Goal: Task Accomplishment & Management: Manage account settings

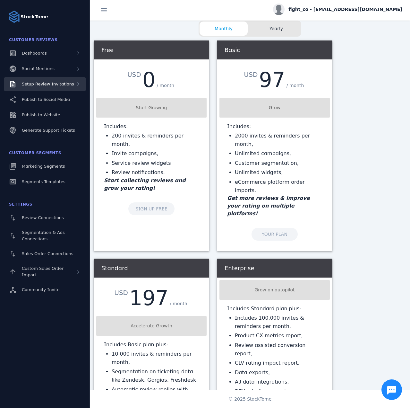
click at [61, 83] on span "Setup Review Invitations" at bounding box center [48, 84] width 52 height 5
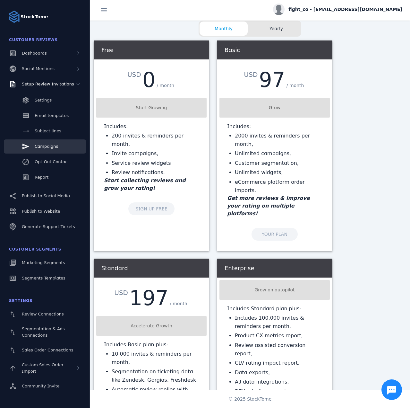
click at [51, 148] on span "Campaigns" at bounding box center [46, 146] width 23 height 5
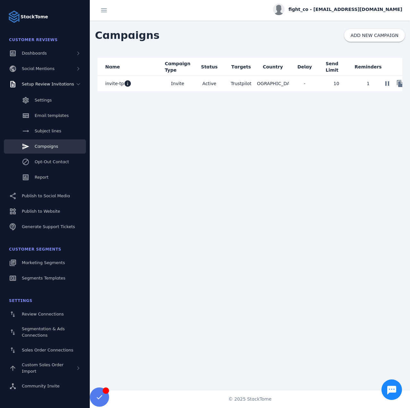
click at [144, 85] on mat-cell "invite-tp info" at bounding box center [130, 83] width 64 height 15
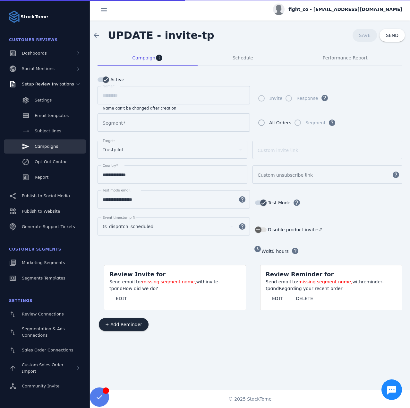
type input "*********"
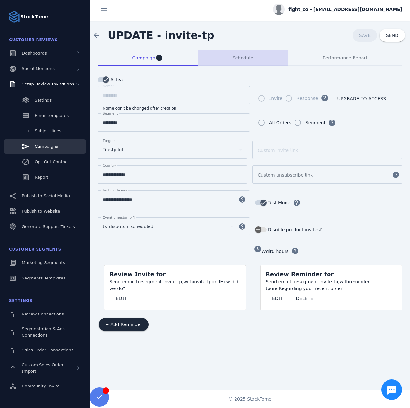
click at [247, 56] on span "Schedule" at bounding box center [243, 58] width 21 height 4
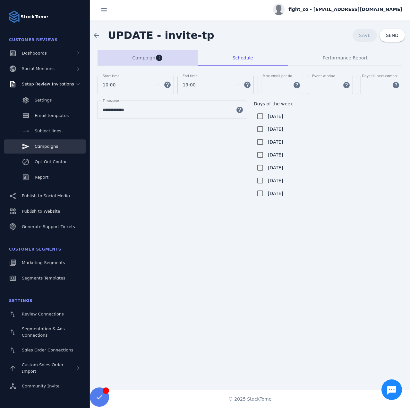
drag, startPoint x: 144, startPoint y: 62, endPoint x: 338, endPoint y: 44, distance: 194.5
click at [144, 62] on span "Campaign info" at bounding box center [147, 57] width 31 height 15
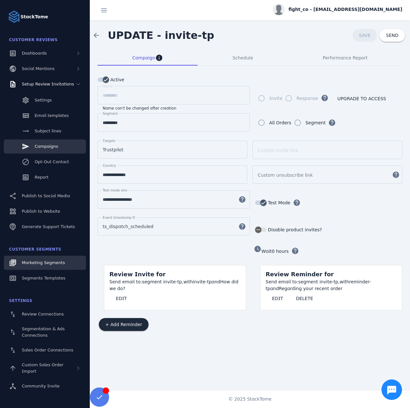
click at [42, 265] on span "Marketing Segments" at bounding box center [43, 262] width 43 height 5
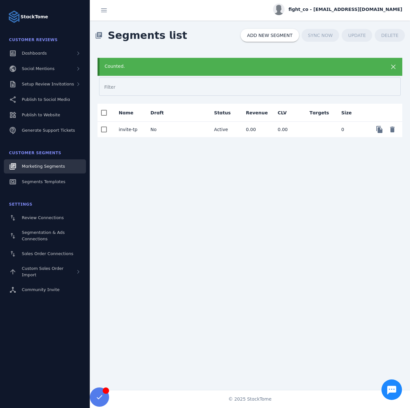
click at [332, 14] on div "fight_co - [EMAIL_ADDRESS][DOMAIN_NAME]" at bounding box center [337, 10] width 129 height 12
click at [373, 58] on button "Sign out" at bounding box center [379, 61] width 46 height 15
